Goal: Find specific page/section: Find specific page/section

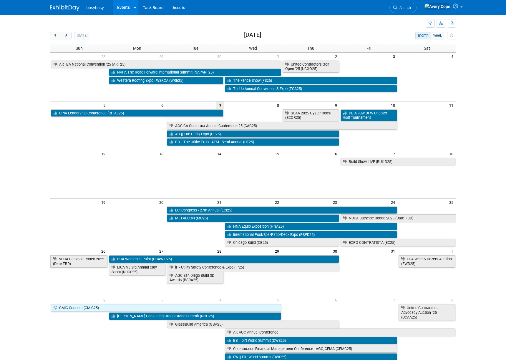
scroll to position [4, 0]
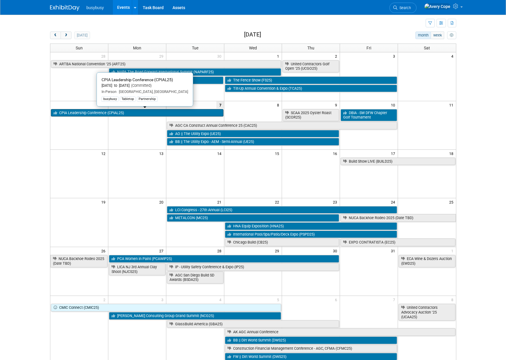
click at [79, 111] on link "CPIA Leadership Conference (CPIAL25)" at bounding box center [137, 113] width 173 height 8
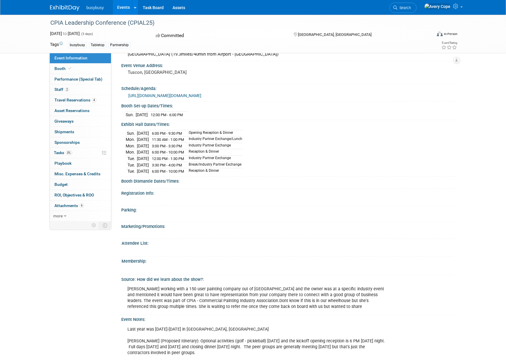
scroll to position [424, 0]
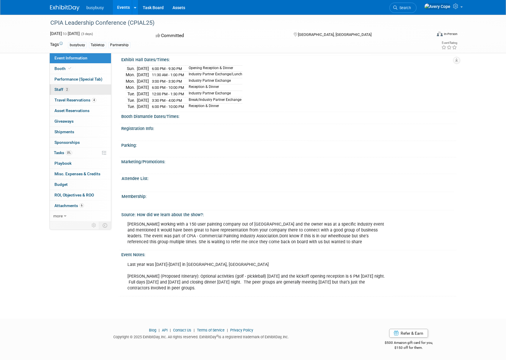
click at [85, 85] on link "2 Staff 2" at bounding box center [80, 90] width 61 height 10
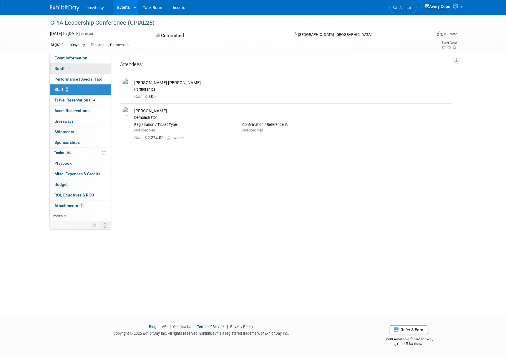
click at [80, 69] on link "Booth" at bounding box center [80, 69] width 61 height 10
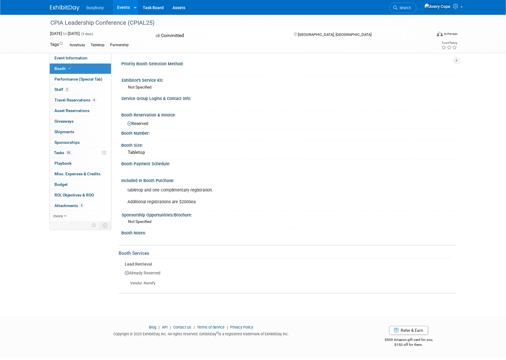
click at [30, 64] on div "CPIA Leadership Conference (CPIAL25) Oct 5, 2025 to Oct 7, 2025 (3 days) Oct 5,…" at bounding box center [253, 160] width 506 height 291
click at [97, 89] on link "2 Staff 2" at bounding box center [80, 90] width 61 height 10
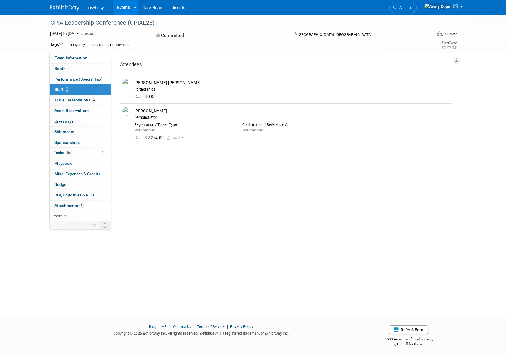
click at [26, 27] on div "CPIA Leadership Conference (CPIAL25) Oct 5, 2025 to Oct 7, 2025 (3 days) Oct 5,…" at bounding box center [253, 34] width 506 height 39
